Goal: Task Accomplishment & Management: Manage account settings

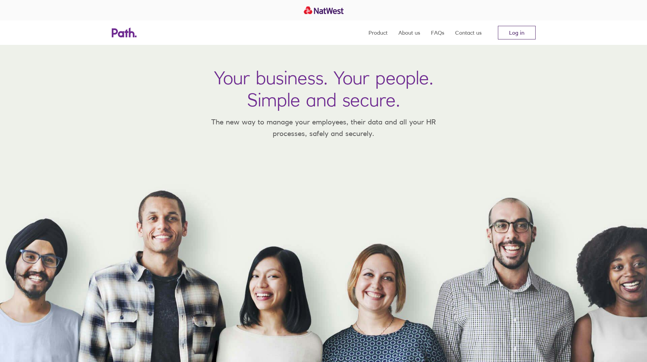
click at [515, 30] on link "Log in" at bounding box center [517, 33] width 38 height 14
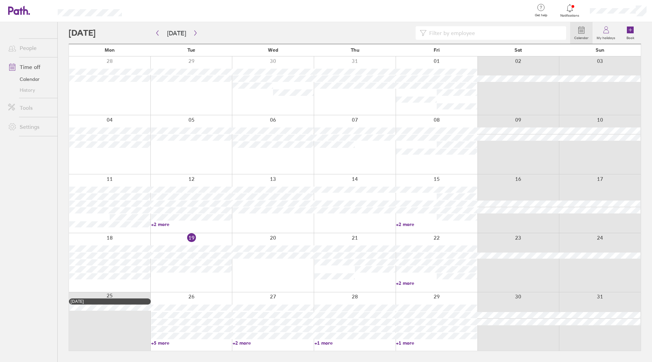
click at [181, 342] on link "+5 more" at bounding box center [191, 343] width 81 height 6
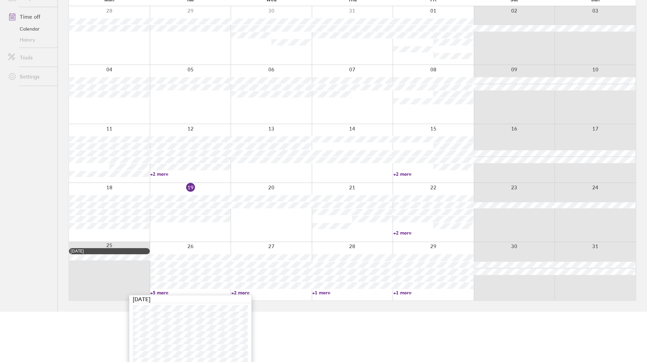
scroll to position [63, 0]
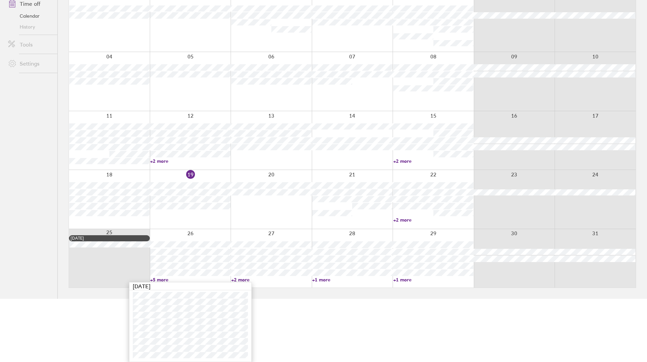
click at [286, 296] on main "[DATE] [DATE] Mon Tue Wed Thu Fri Sat Sun 28 29 30 31 01 02 03 04 05 06 07 08 0…" at bounding box center [352, 129] width 567 height 340
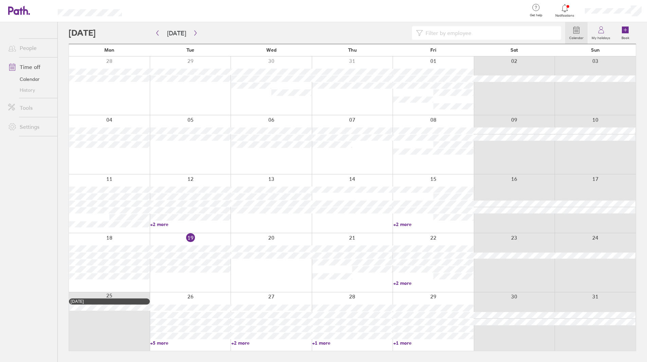
scroll to position [0, 0]
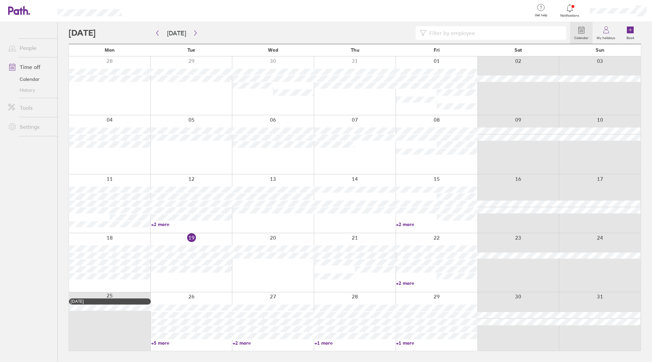
click at [263, 343] on link "+2 more" at bounding box center [273, 343] width 81 height 6
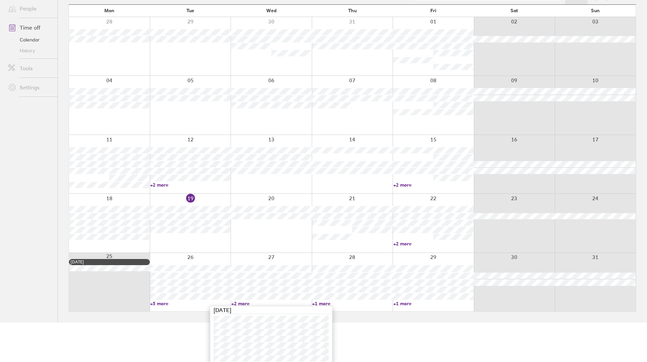
scroll to position [43, 0]
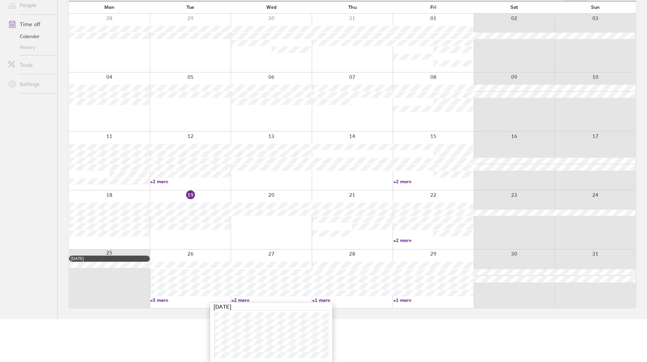
click at [357, 319] on html "Get help FAQs Contact us Notifications My profile Sign out People Time off Cale…" at bounding box center [323, 138] width 647 height 362
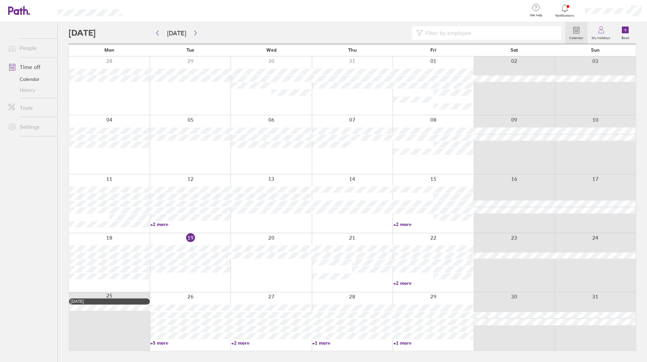
scroll to position [0, 0]
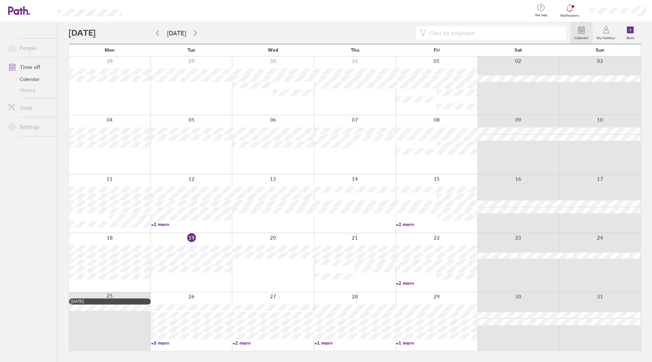
click at [195, 344] on link "+5 more" at bounding box center [191, 343] width 81 height 6
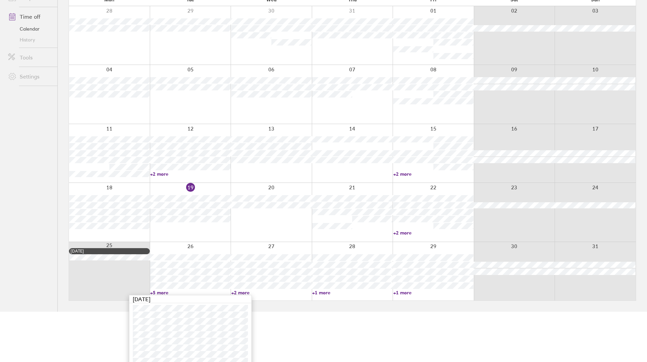
scroll to position [63, 0]
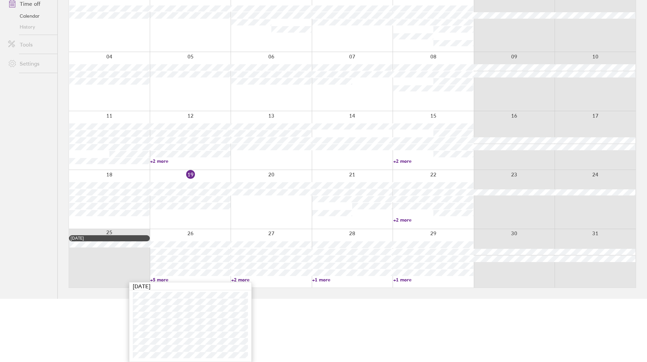
click at [308, 299] on html "Get help FAQs Contact us Notifications My profile Sign out People Time off Cale…" at bounding box center [323, 118] width 647 height 362
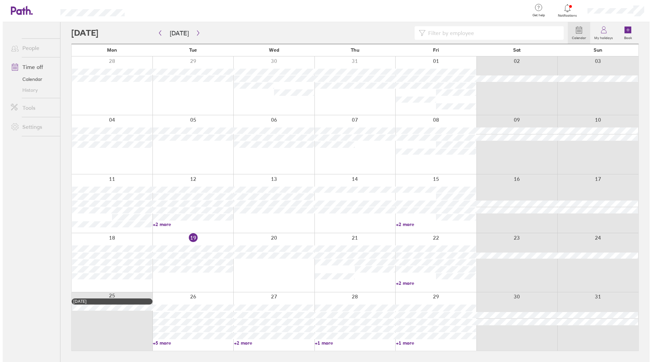
scroll to position [0, 0]
click at [193, 32] on icon "button" at bounding box center [195, 32] width 5 height 5
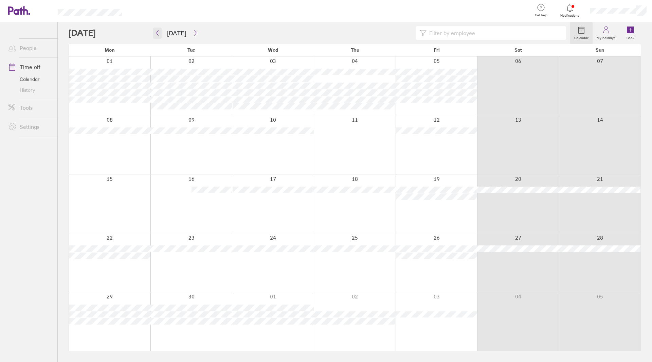
click at [158, 35] on icon "button" at bounding box center [157, 32] width 5 height 5
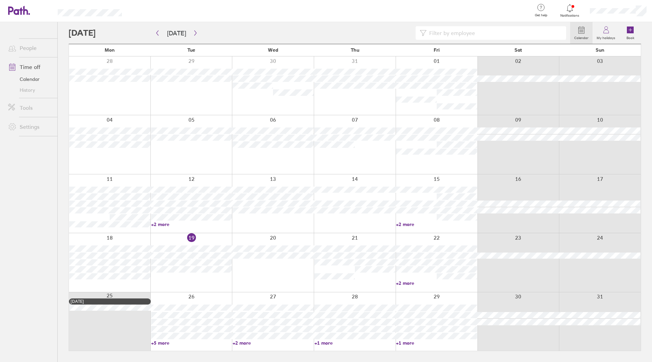
drag, startPoint x: 600, startPoint y: 30, endPoint x: 605, endPoint y: 17, distance: 13.3
click at [600, 30] on link "My holidays" at bounding box center [606, 33] width 27 height 22
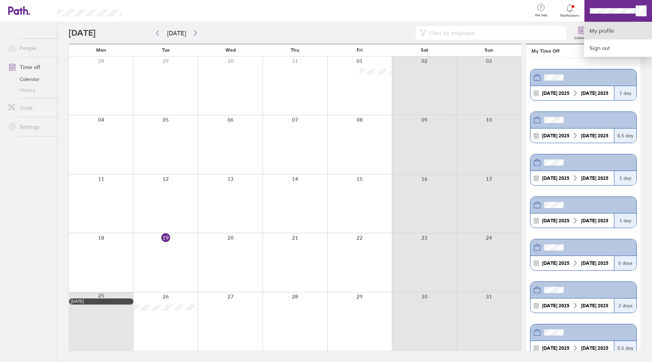
click at [610, 34] on link "My profile" at bounding box center [618, 30] width 68 height 17
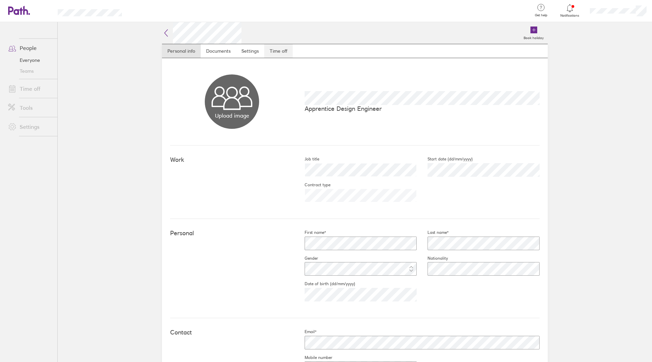
click at [280, 49] on link "Time off" at bounding box center [278, 51] width 29 height 14
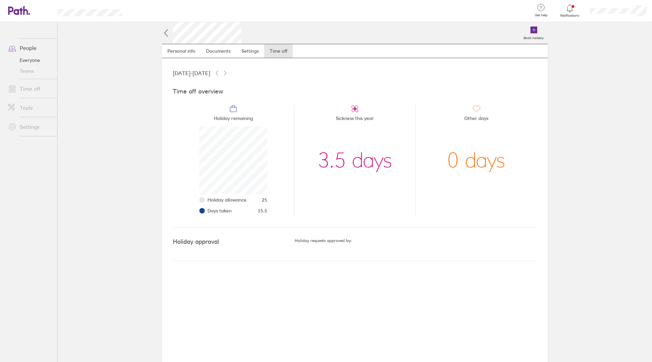
scroll to position [68, 68]
click at [27, 9] on icon at bounding box center [19, 10] width 22 height 9
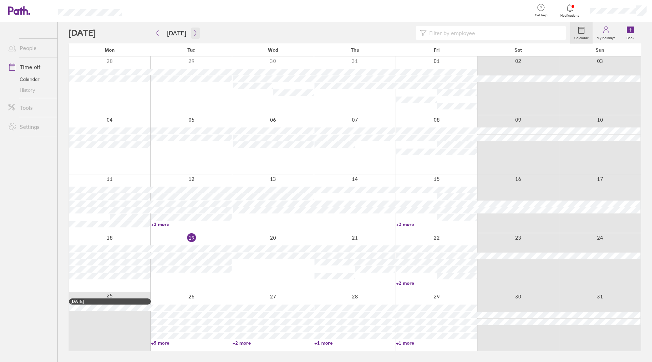
click at [193, 35] on icon "button" at bounding box center [195, 32] width 5 height 5
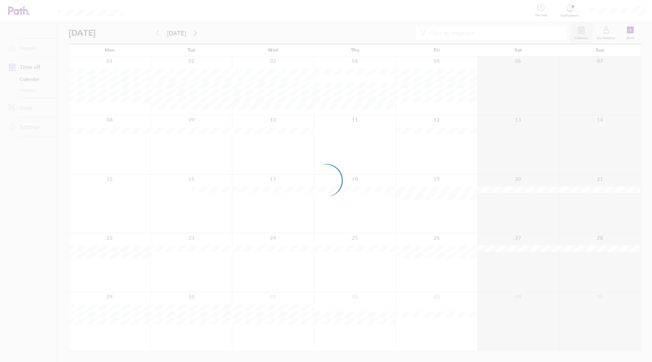
click at [106, 33] on div at bounding box center [326, 181] width 652 height 362
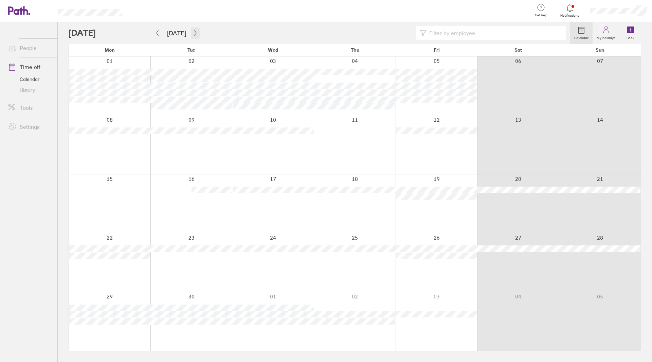
click at [194, 33] on icon "button" at bounding box center [195, 32] width 5 height 5
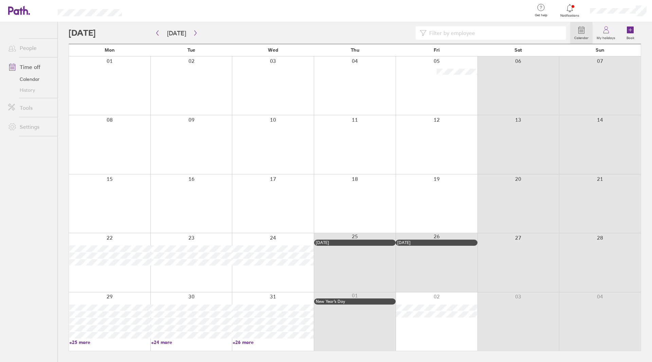
click at [418, 333] on div at bounding box center [437, 321] width 82 height 58
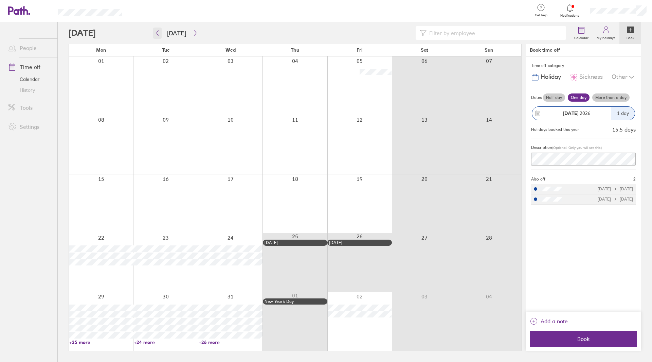
click at [161, 36] on button "button" at bounding box center [157, 33] width 8 height 11
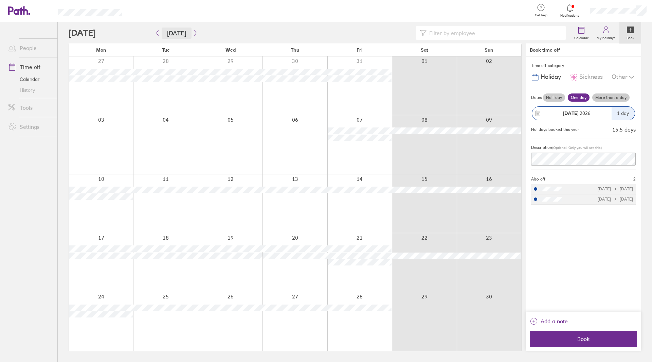
click at [172, 37] on button "[DATE]" at bounding box center [177, 33] width 30 height 11
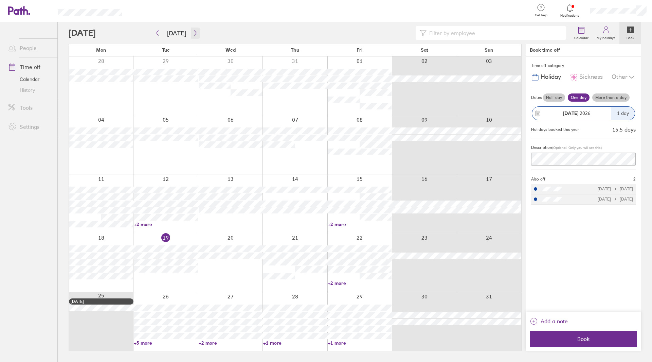
click at [193, 33] on icon "button" at bounding box center [195, 32] width 5 height 5
